Goal: Navigation & Orientation: Go to known website

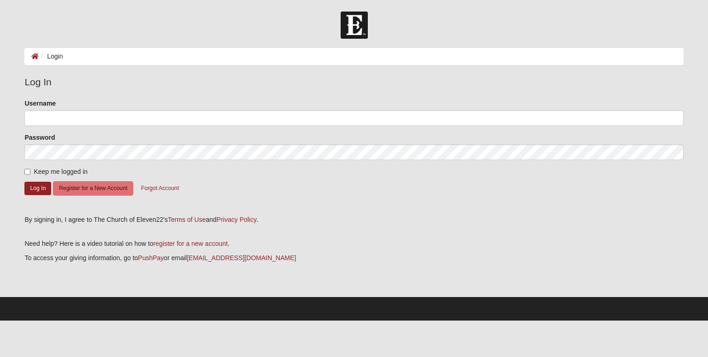
click at [53, 58] on li "Login" at bounding box center [51, 57] width 24 height 10
click at [34, 54] on icon at bounding box center [34, 56] width 7 height 6
